Goal: Information Seeking & Learning: Learn about a topic

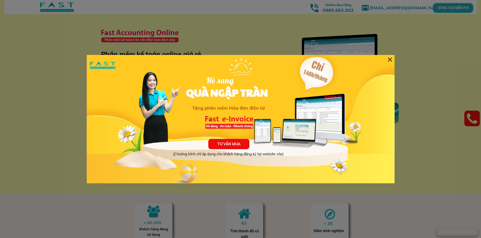
click at [225, 148] on p "TƯ VẤN MUA" at bounding box center [228, 144] width 41 height 10
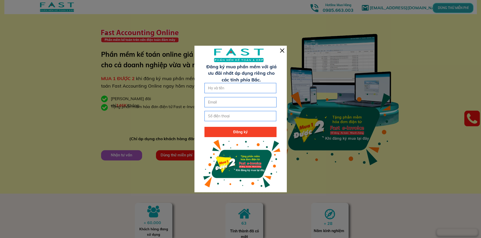
click at [280, 52] on div at bounding box center [282, 50] width 4 height 4
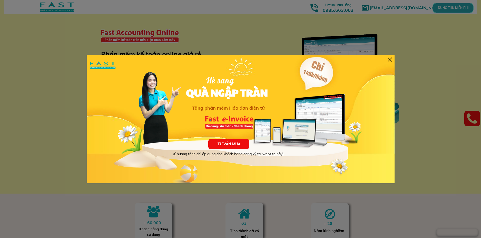
click at [390, 59] on div at bounding box center [390, 59] width 4 height 4
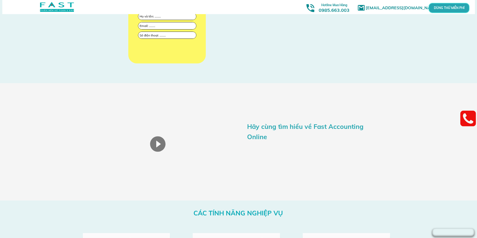
scroll to position [872, 0]
